Goal: Use online tool/utility: Use online tool/utility

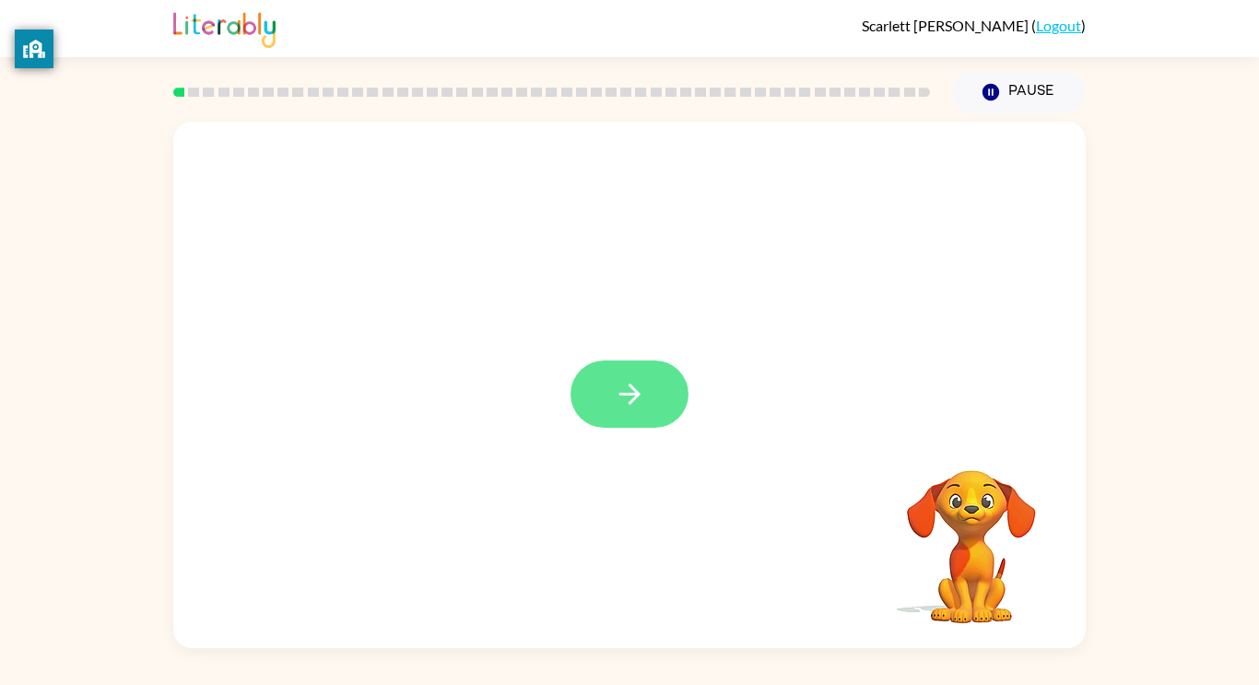
click at [614, 407] on icon "button" at bounding box center [630, 394] width 32 height 32
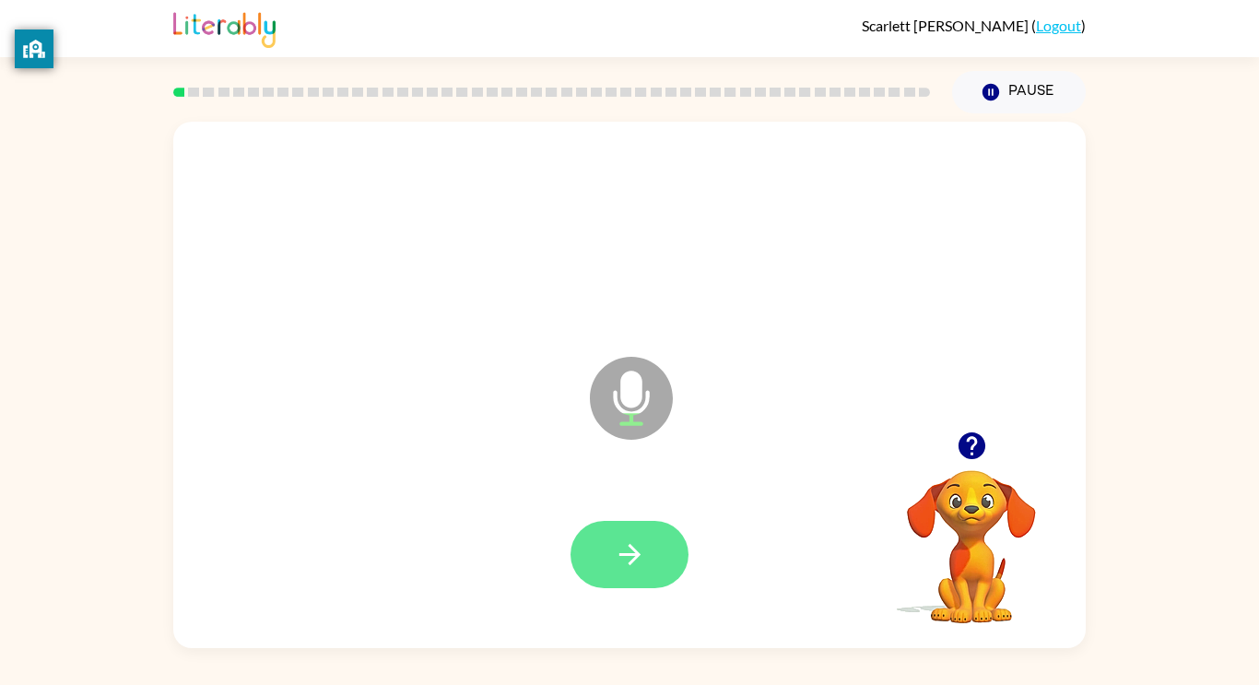
click at [626, 541] on icon "button" at bounding box center [630, 554] width 32 height 32
click at [659, 585] on button "button" at bounding box center [630, 554] width 118 height 67
click at [627, 544] on icon "button" at bounding box center [630, 554] width 32 height 32
click at [647, 555] on button "button" at bounding box center [630, 554] width 118 height 67
click at [662, 569] on button "button" at bounding box center [630, 554] width 118 height 67
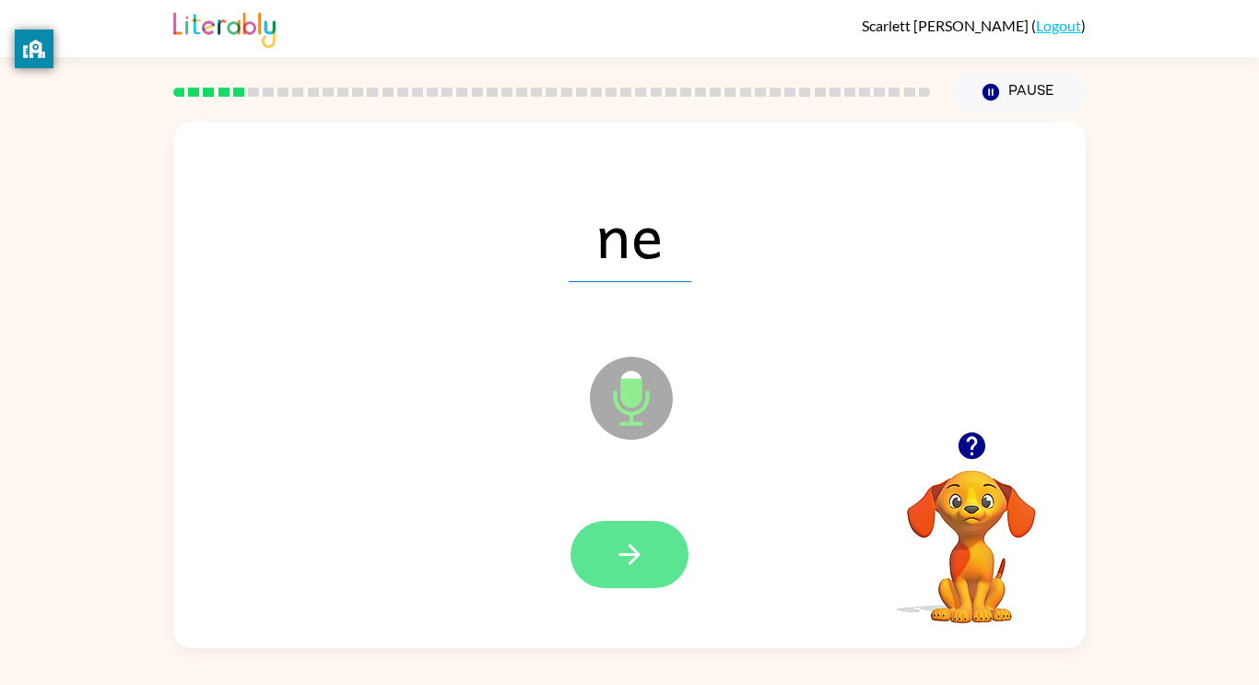
click at [646, 550] on button "button" at bounding box center [630, 554] width 118 height 67
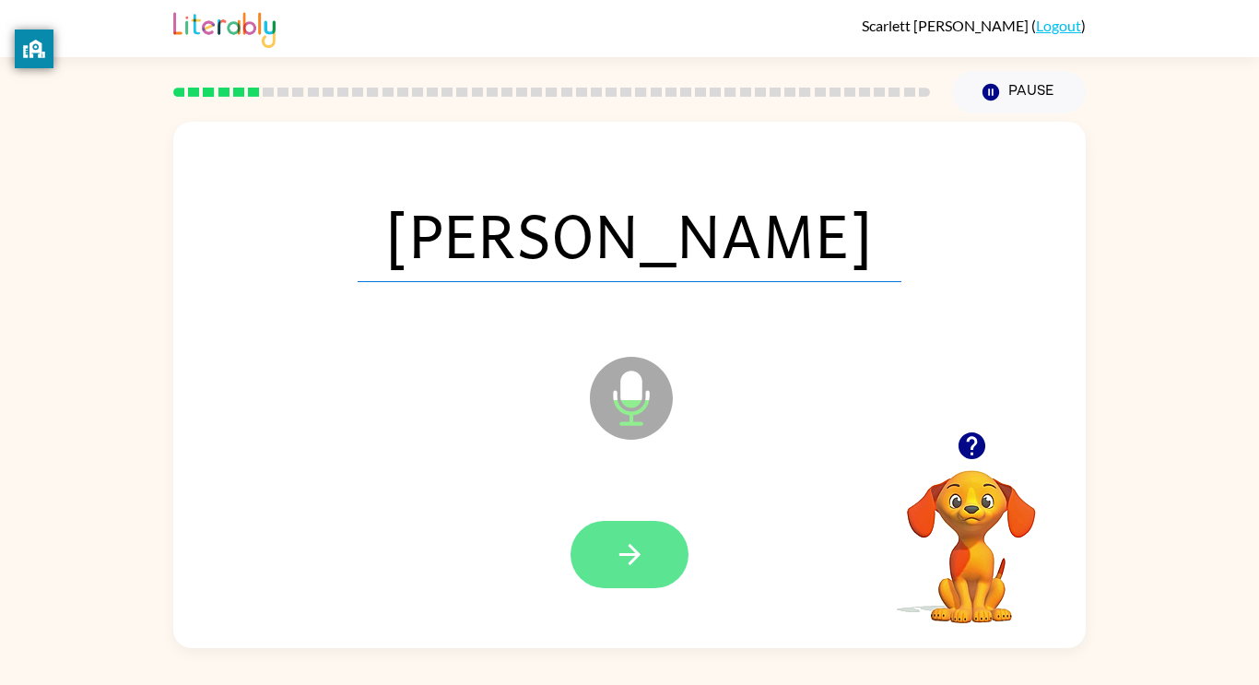
click at [636, 571] on button "button" at bounding box center [630, 554] width 118 height 67
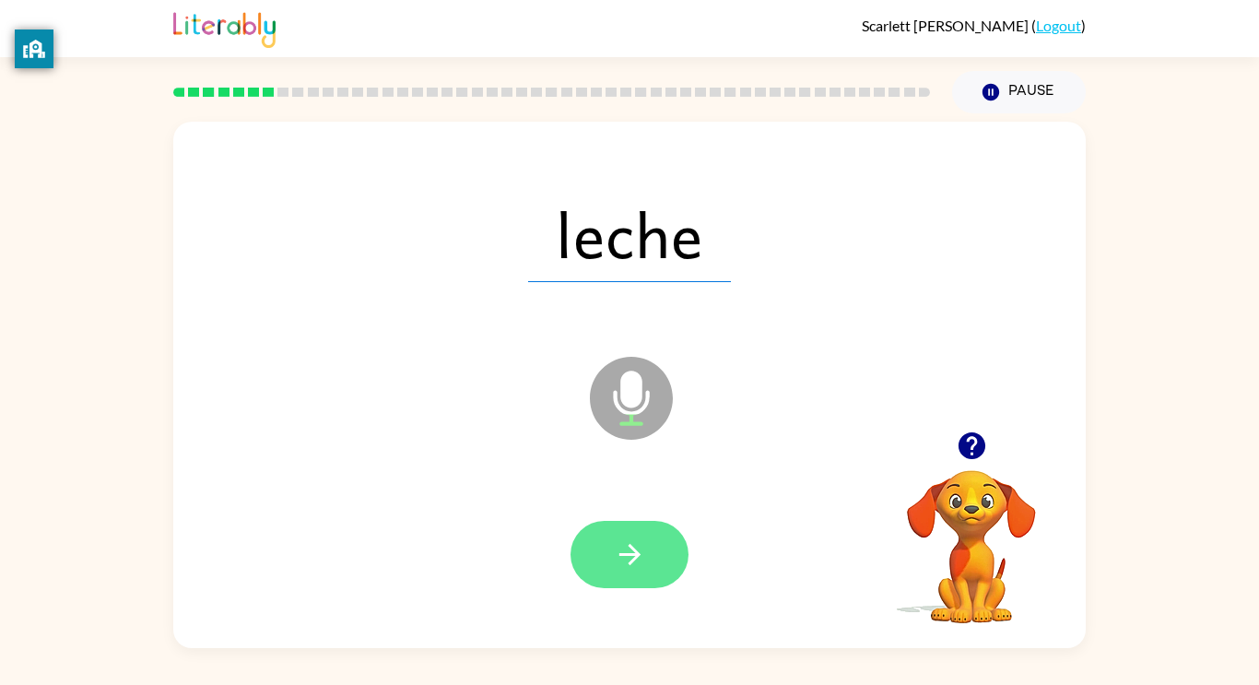
click at [640, 564] on icon "button" at bounding box center [630, 554] width 32 height 32
click at [638, 551] on icon "button" at bounding box center [630, 554] width 32 height 32
click at [625, 585] on button "button" at bounding box center [630, 554] width 118 height 67
click at [598, 562] on button "button" at bounding box center [630, 554] width 118 height 67
click at [622, 552] on icon "button" at bounding box center [630, 554] width 32 height 32
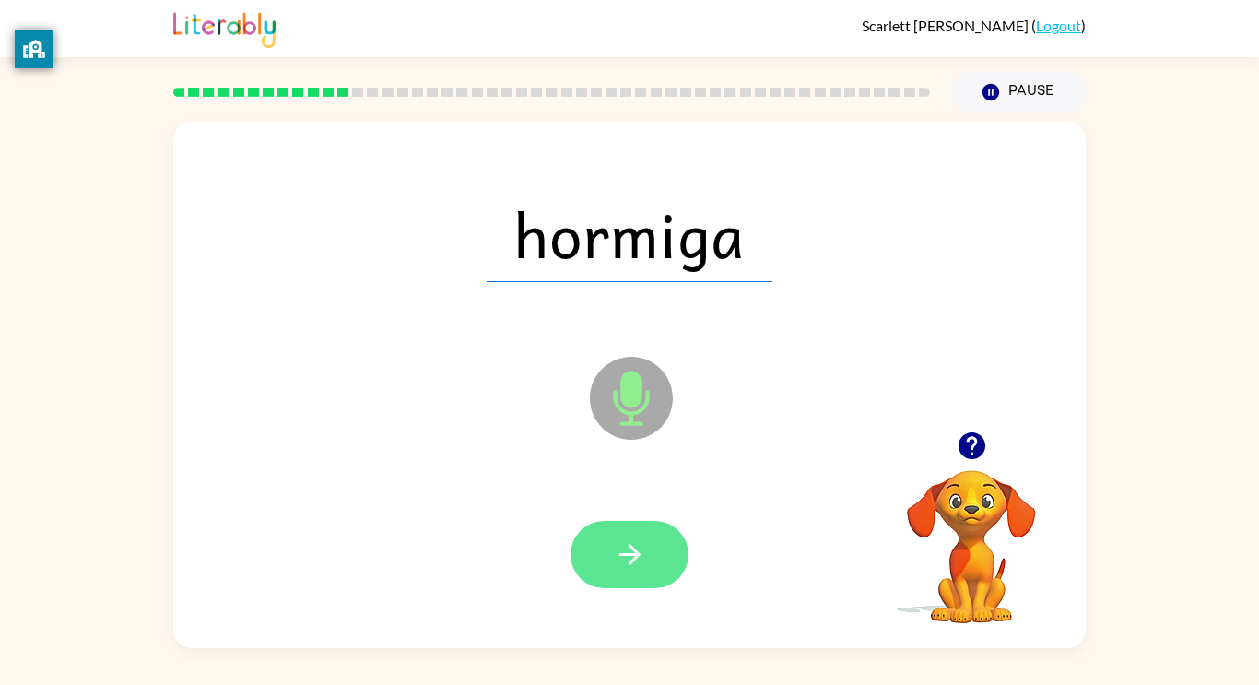
click at [646, 586] on button "button" at bounding box center [630, 554] width 118 height 67
click at [635, 570] on icon "button" at bounding box center [630, 554] width 32 height 32
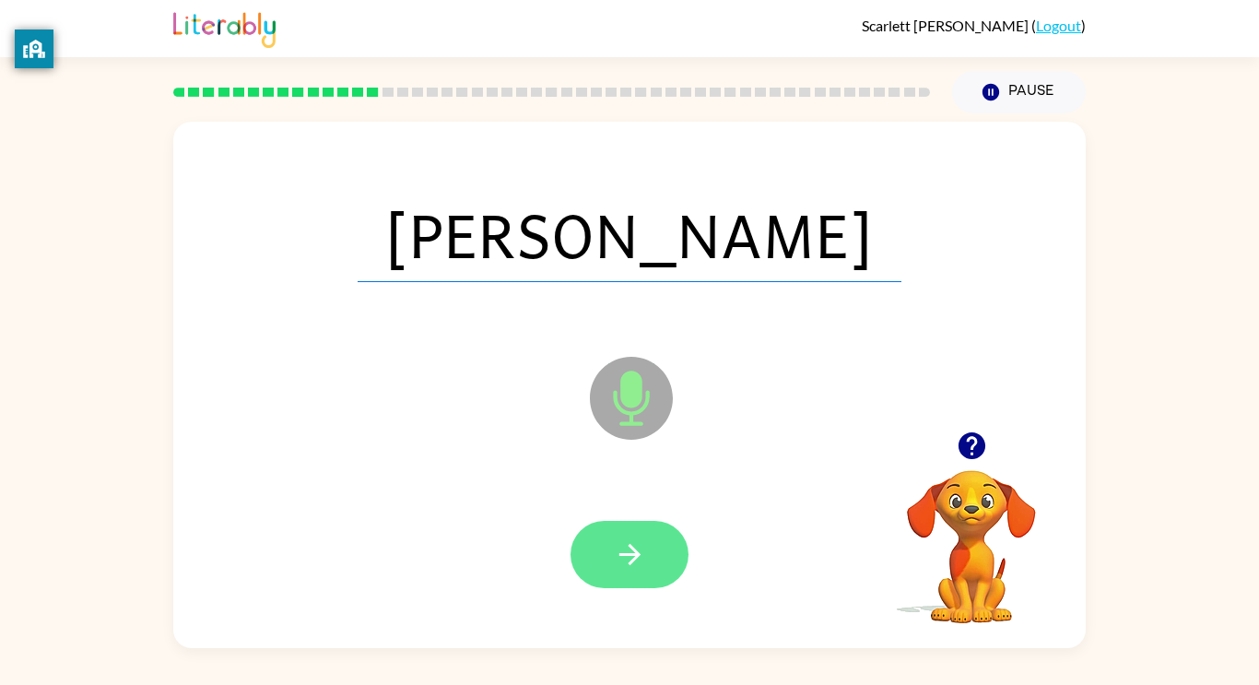
click at [591, 569] on button "button" at bounding box center [630, 554] width 118 height 67
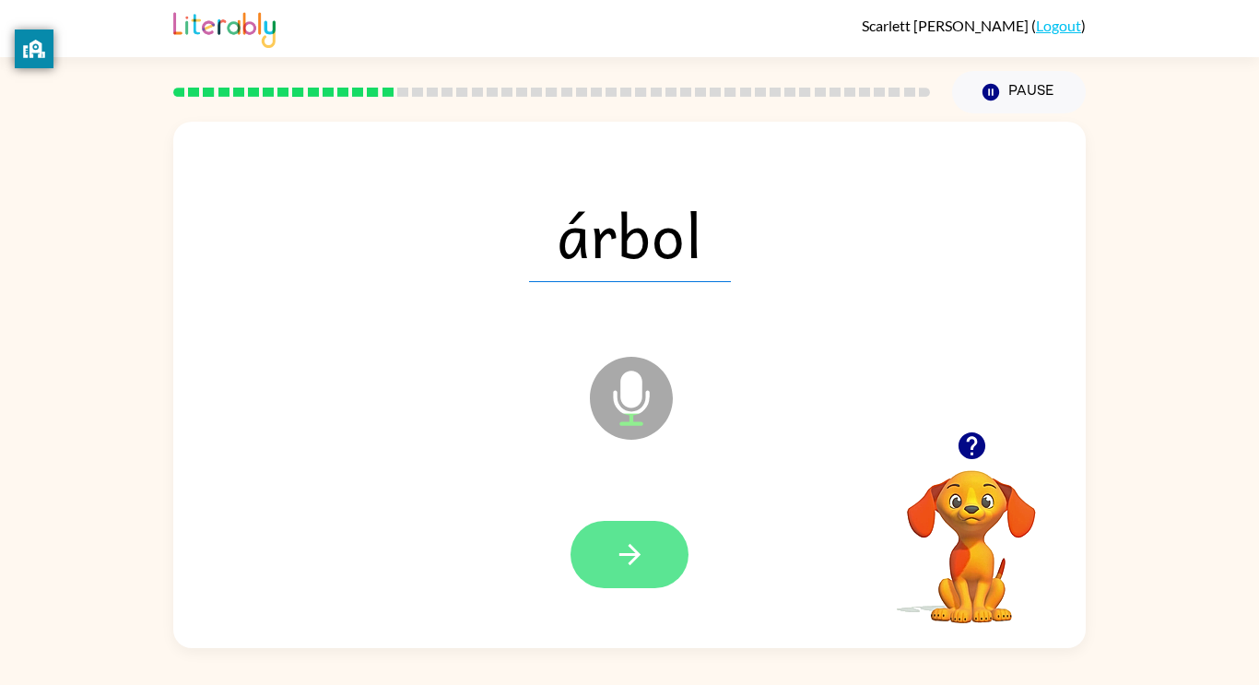
click at [662, 539] on button "button" at bounding box center [630, 554] width 118 height 67
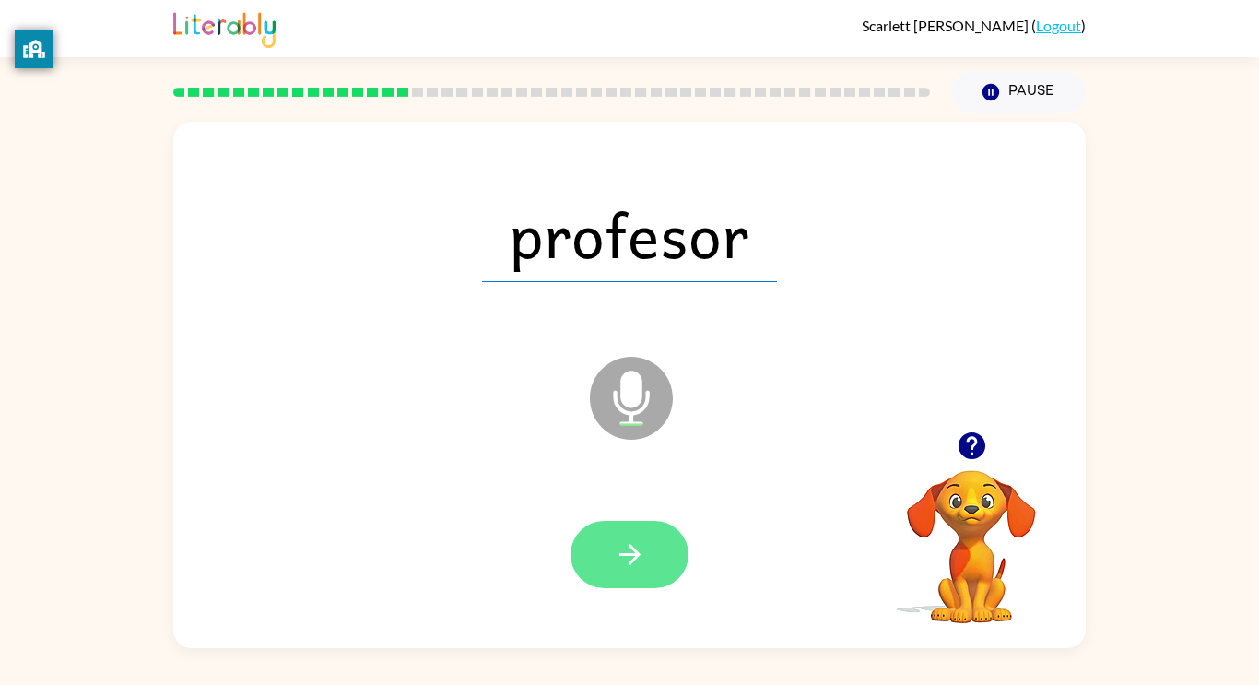
click at [656, 559] on button "button" at bounding box center [630, 554] width 118 height 67
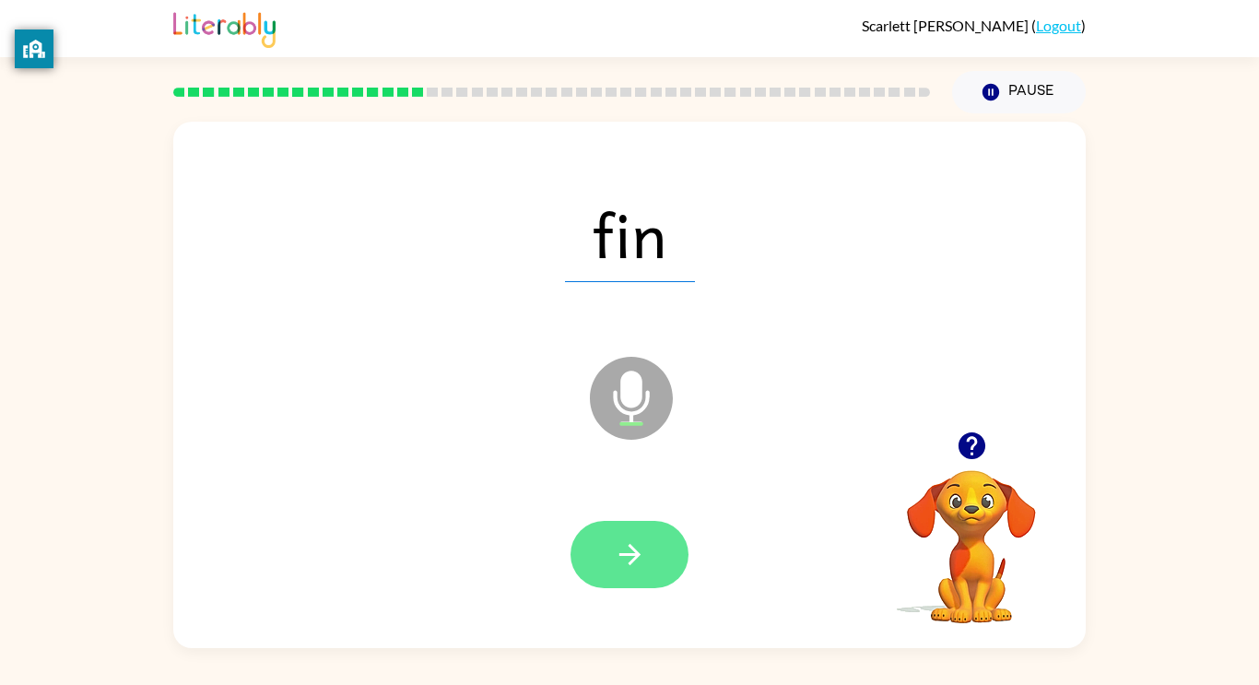
click at [637, 571] on button "button" at bounding box center [630, 554] width 118 height 67
click at [632, 563] on icon "button" at bounding box center [630, 554] width 32 height 32
click at [640, 548] on icon "button" at bounding box center [630, 554] width 32 height 32
click at [643, 587] on button "button" at bounding box center [630, 554] width 118 height 67
click at [663, 564] on button "button" at bounding box center [630, 554] width 118 height 67
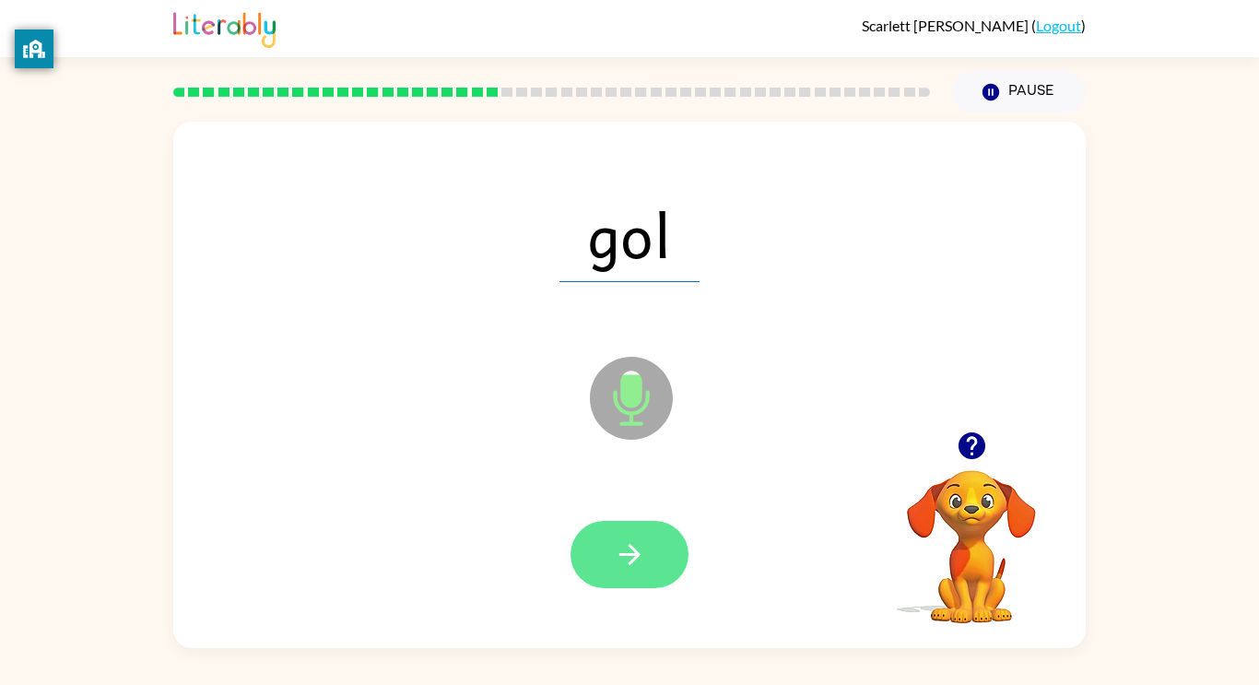
click at [605, 553] on button "button" at bounding box center [630, 554] width 118 height 67
click at [601, 559] on button "button" at bounding box center [630, 554] width 118 height 67
click at [621, 562] on icon "button" at bounding box center [630, 554] width 32 height 32
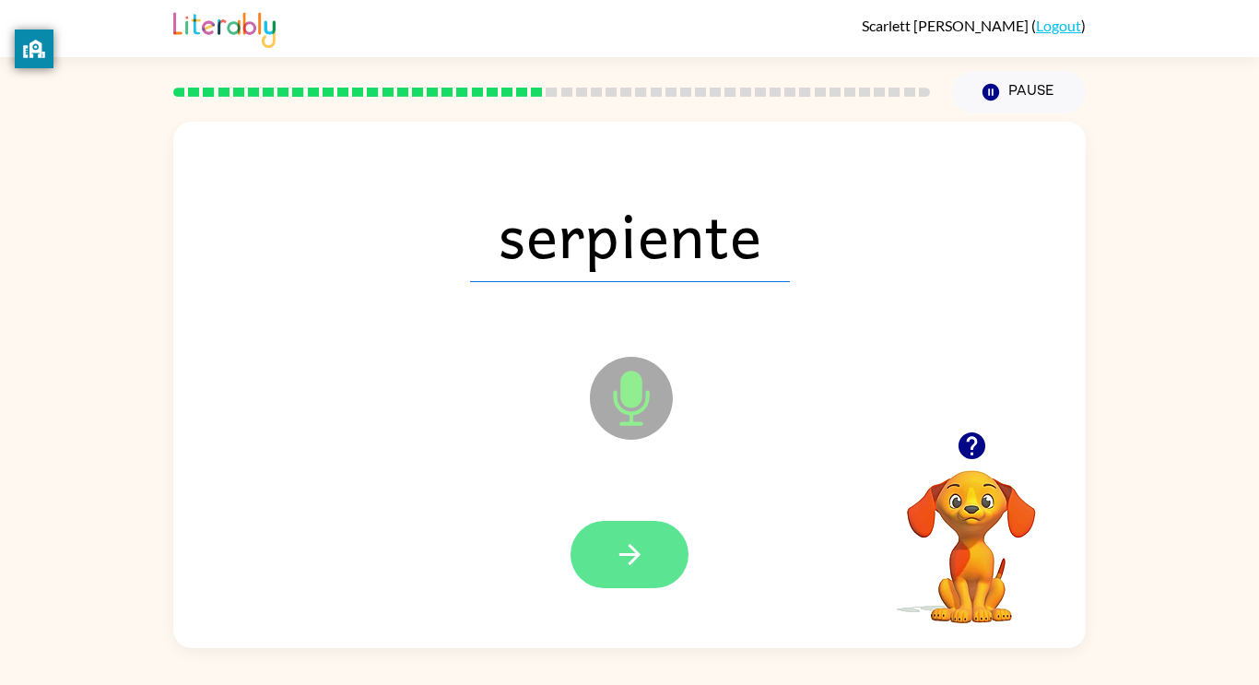
click at [618, 555] on icon "button" at bounding box center [630, 554] width 32 height 32
click at [617, 559] on icon "button" at bounding box center [630, 554] width 32 height 32
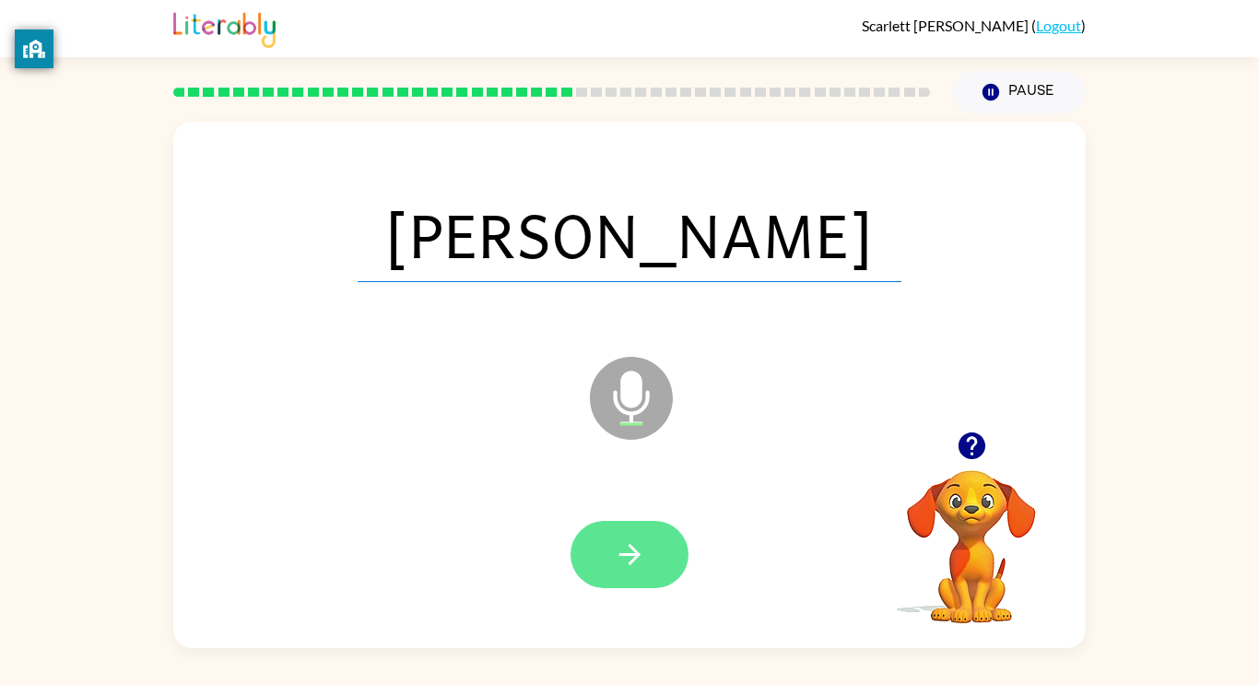
click at [639, 570] on icon "button" at bounding box center [630, 554] width 32 height 32
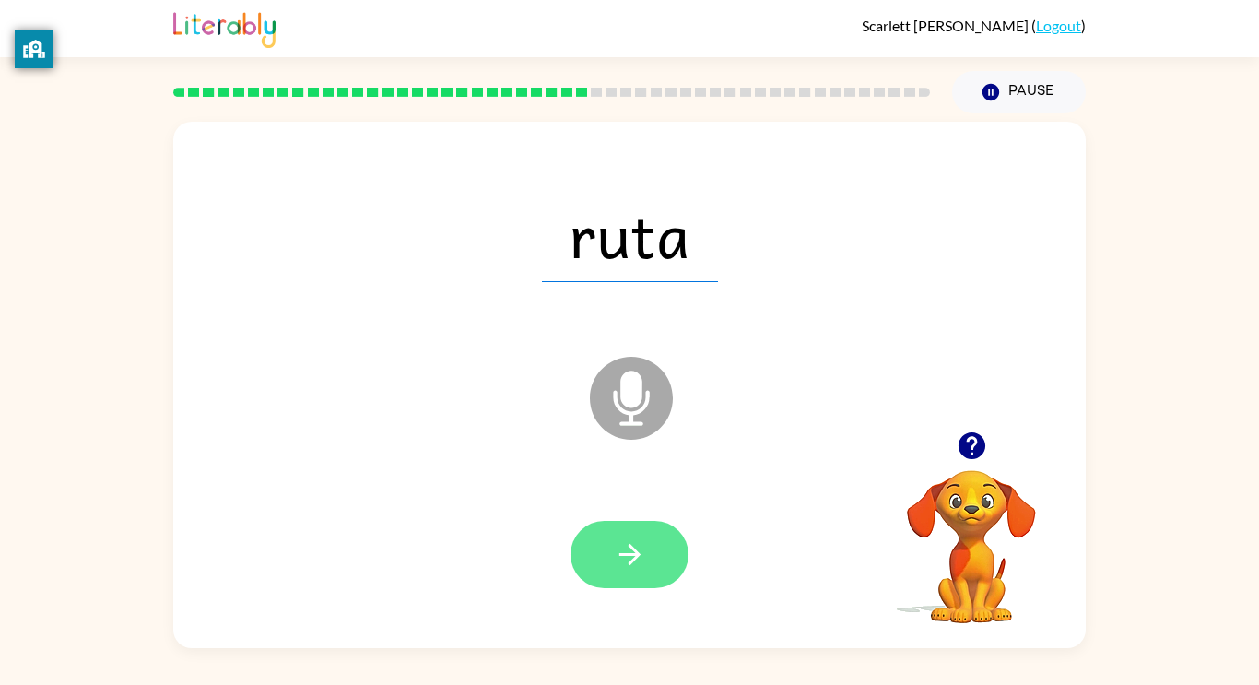
click at [648, 562] on button "button" at bounding box center [630, 554] width 118 height 67
click at [640, 571] on button "button" at bounding box center [630, 554] width 118 height 67
click at [630, 553] on icon "button" at bounding box center [629, 554] width 21 height 21
click at [643, 564] on icon "button" at bounding box center [630, 554] width 32 height 32
click at [612, 553] on button "button" at bounding box center [630, 554] width 118 height 67
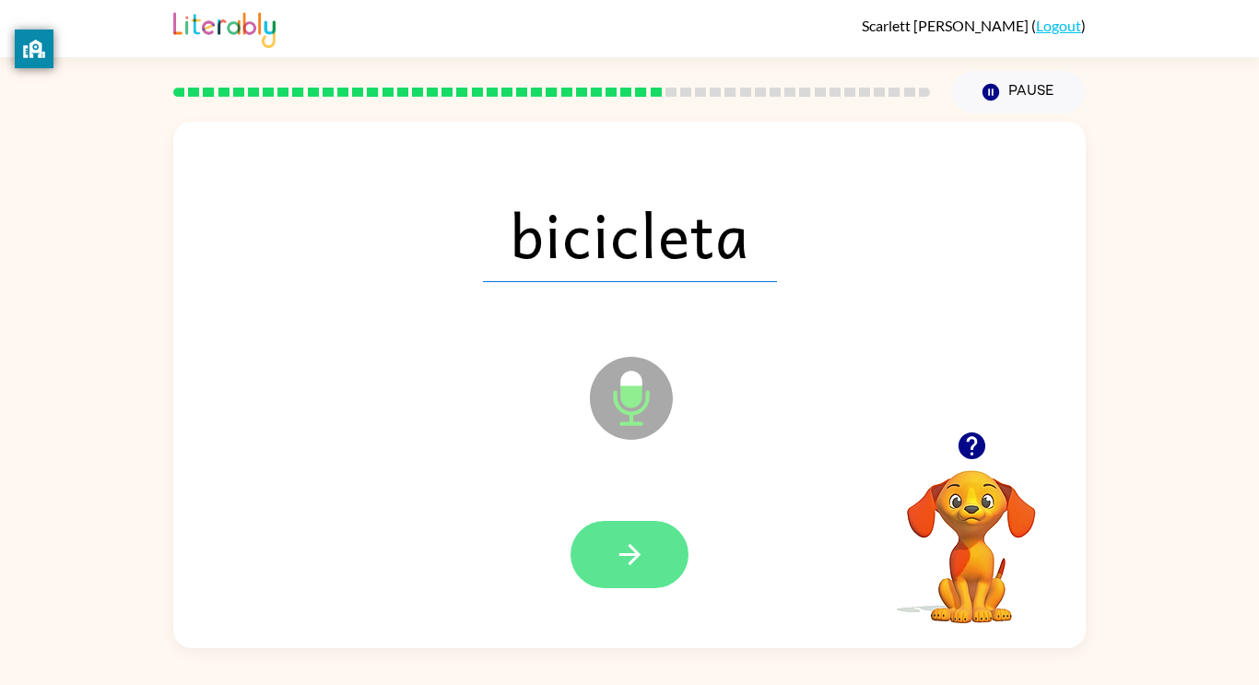
click at [614, 575] on button "button" at bounding box center [630, 554] width 118 height 67
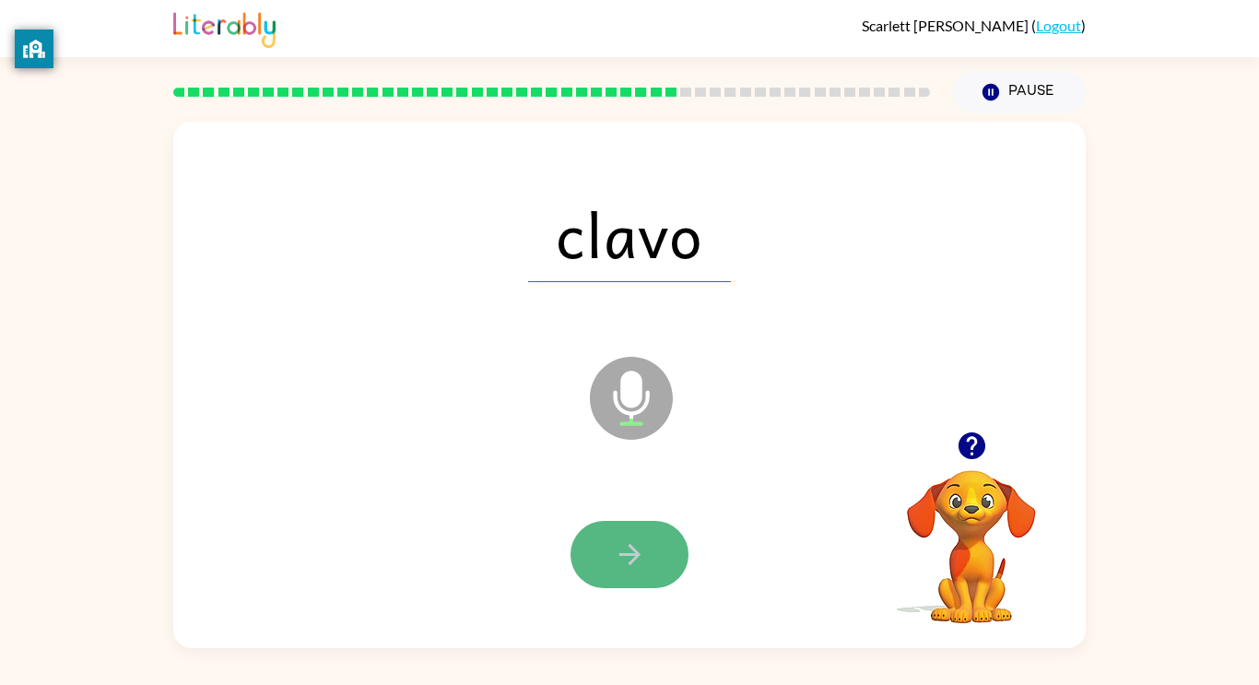
click at [626, 564] on icon "button" at bounding box center [630, 554] width 32 height 32
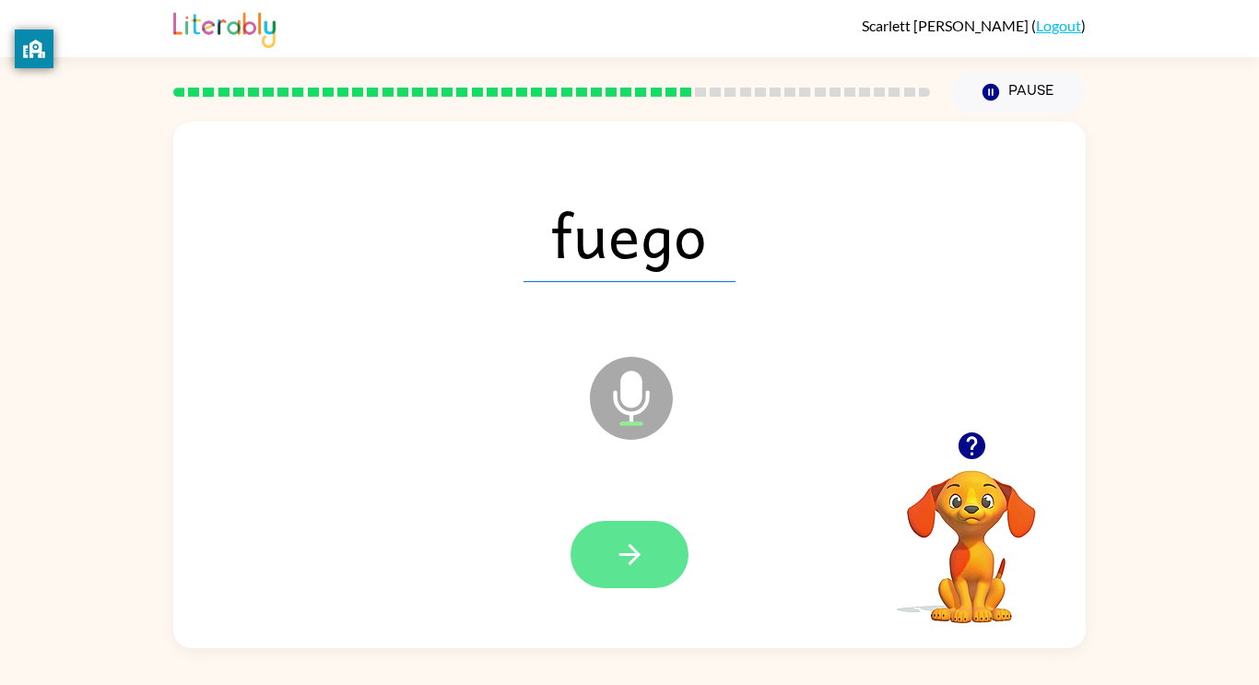
click at [630, 566] on icon "button" at bounding box center [630, 554] width 32 height 32
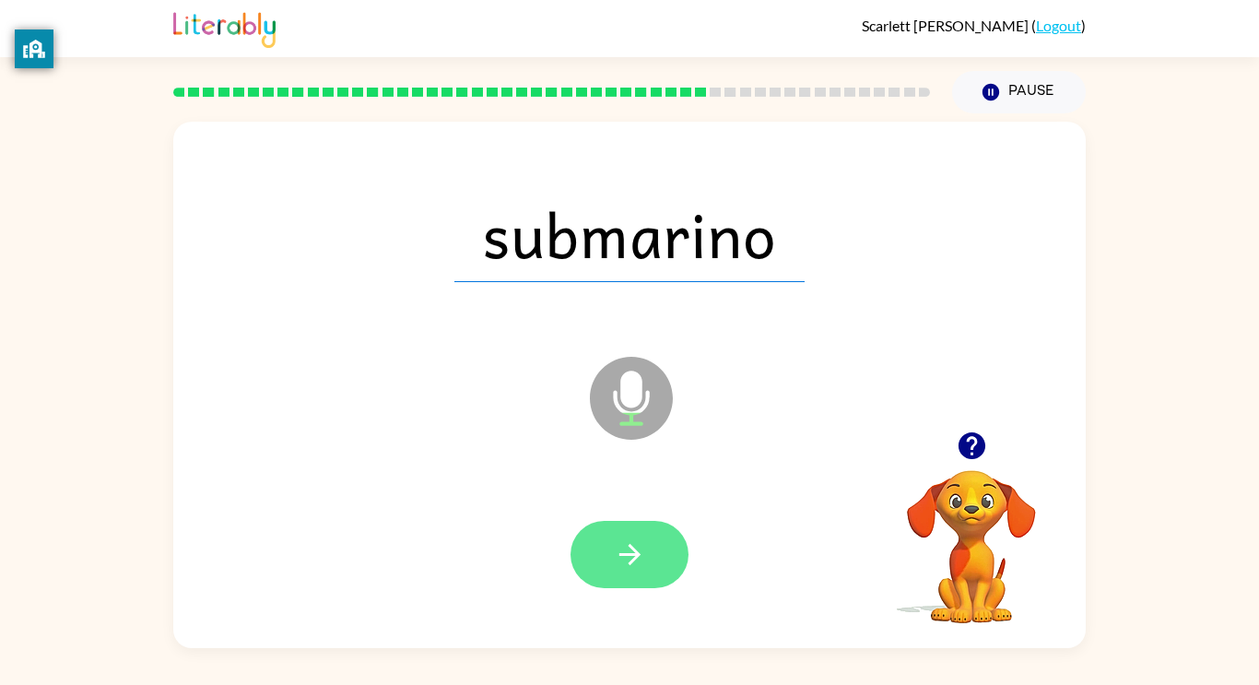
click at [607, 545] on button "button" at bounding box center [630, 554] width 118 height 67
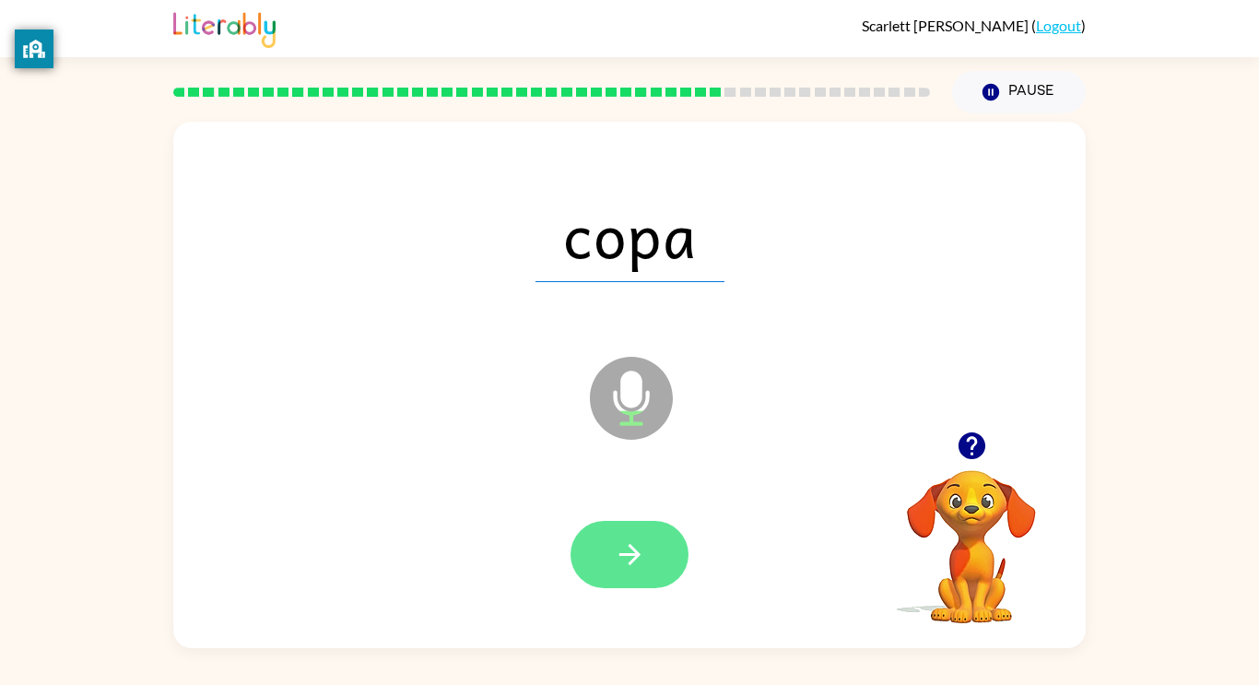
click at [619, 537] on button "button" at bounding box center [630, 554] width 118 height 67
click at [651, 579] on button "button" at bounding box center [630, 554] width 118 height 67
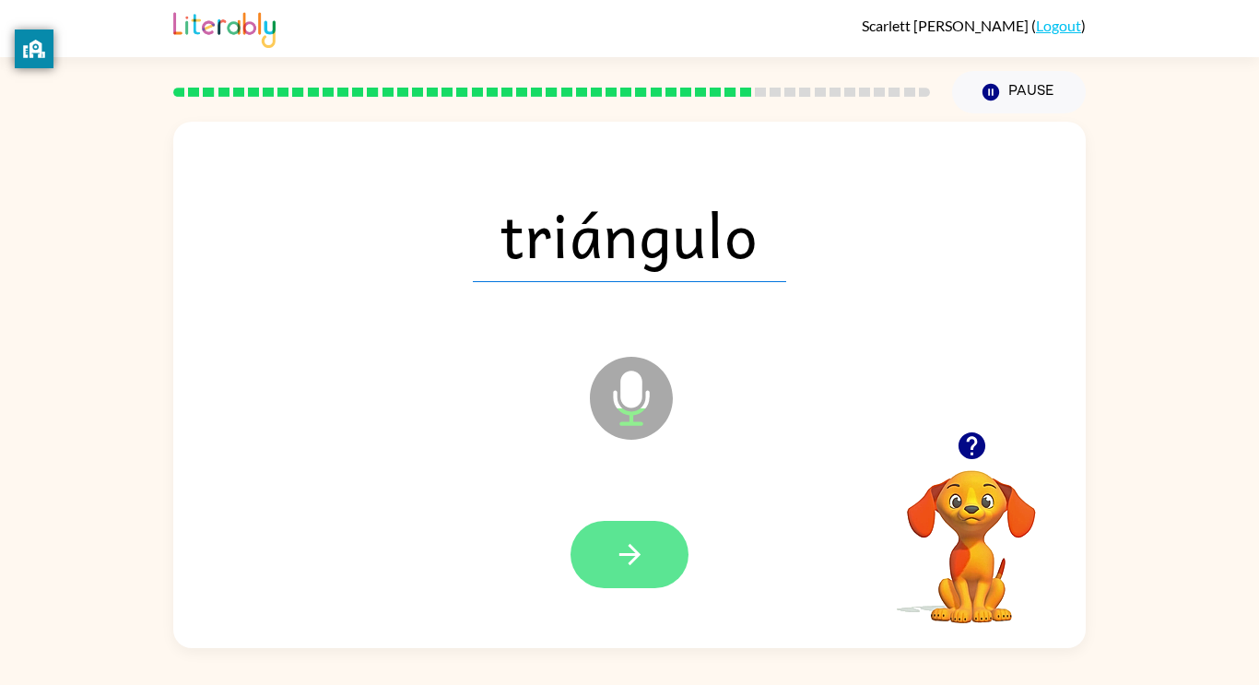
click at [631, 554] on icon "button" at bounding box center [629, 554] width 21 height 21
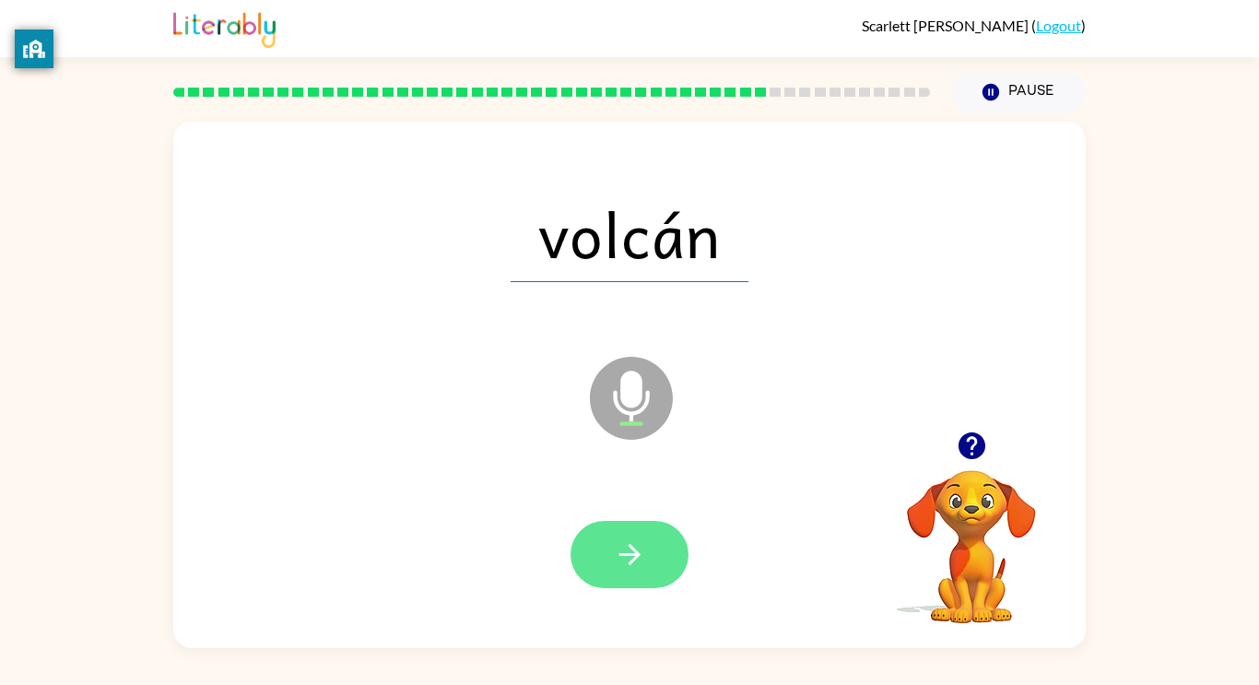
click at [596, 555] on button "button" at bounding box center [630, 554] width 118 height 67
click at [636, 550] on icon "button" at bounding box center [629, 554] width 21 height 21
click at [626, 560] on icon "button" at bounding box center [630, 554] width 32 height 32
click at [642, 558] on icon "button" at bounding box center [630, 554] width 32 height 32
click at [615, 562] on icon "button" at bounding box center [630, 554] width 32 height 32
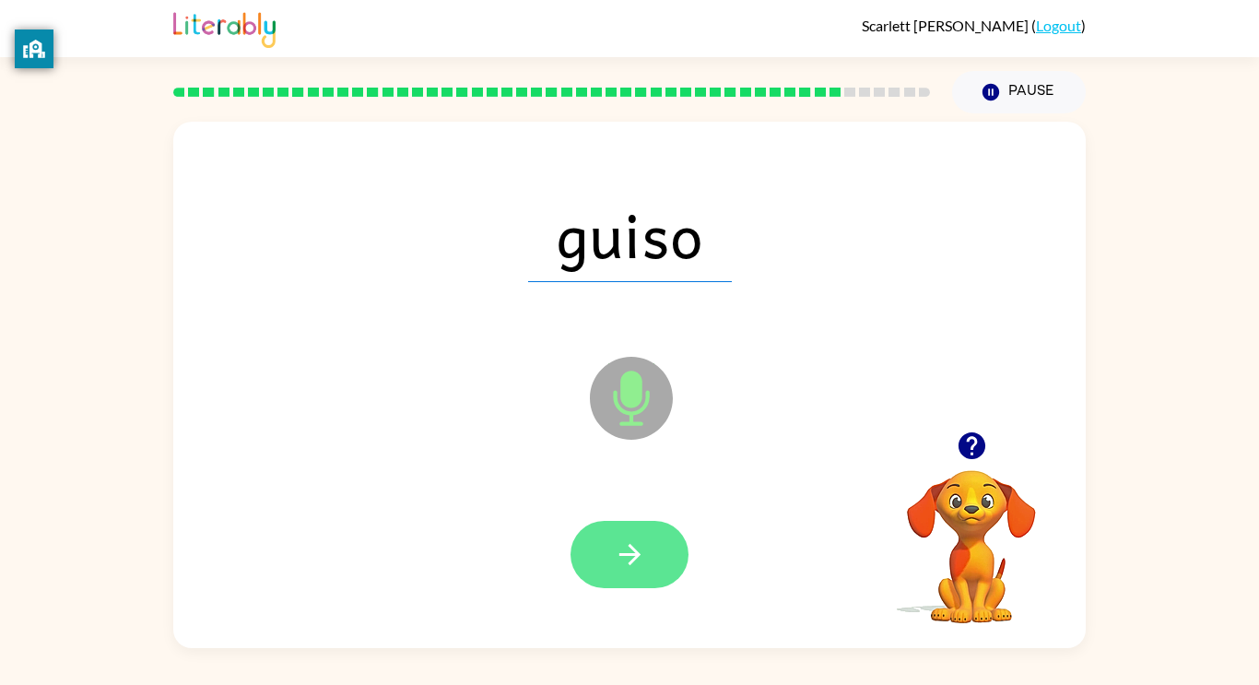
click at [619, 552] on icon "button" at bounding box center [630, 554] width 32 height 32
click at [665, 567] on button "button" at bounding box center [630, 554] width 118 height 67
click at [612, 550] on button "button" at bounding box center [630, 554] width 118 height 67
click at [619, 541] on icon "button" at bounding box center [630, 554] width 32 height 32
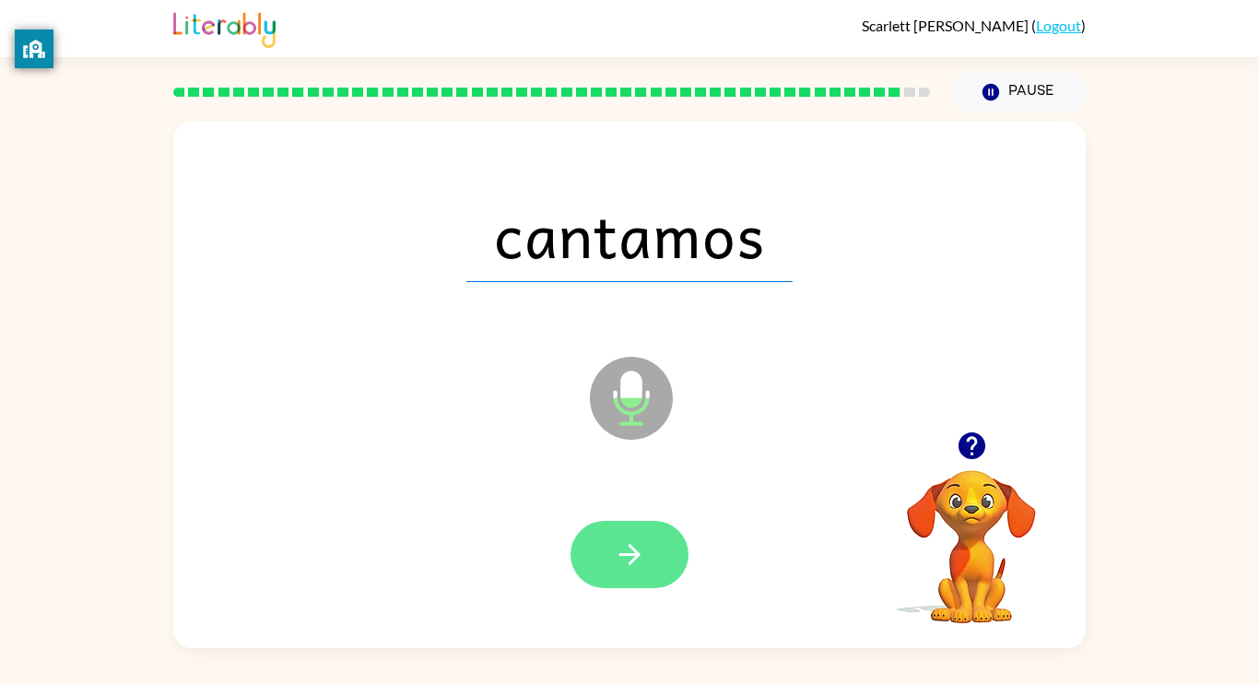
click at [624, 565] on icon "button" at bounding box center [630, 554] width 32 height 32
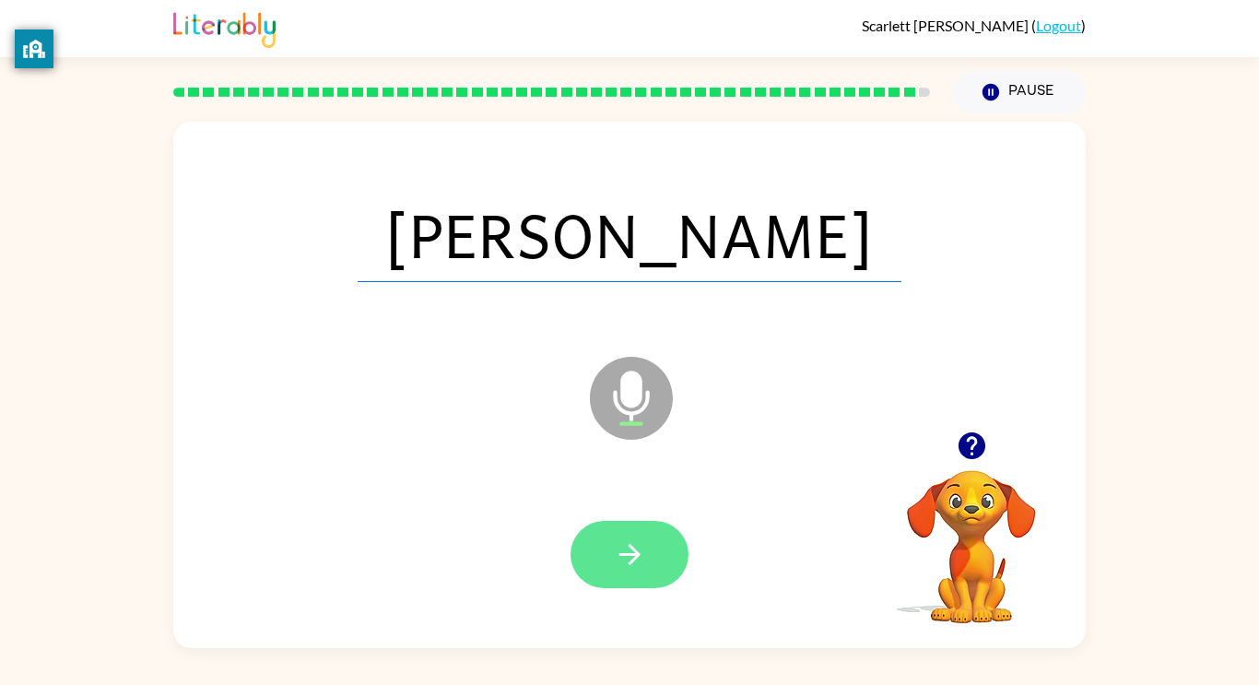
click at [644, 539] on icon "button" at bounding box center [630, 554] width 32 height 32
